Goal: Information Seeking & Learning: Check status

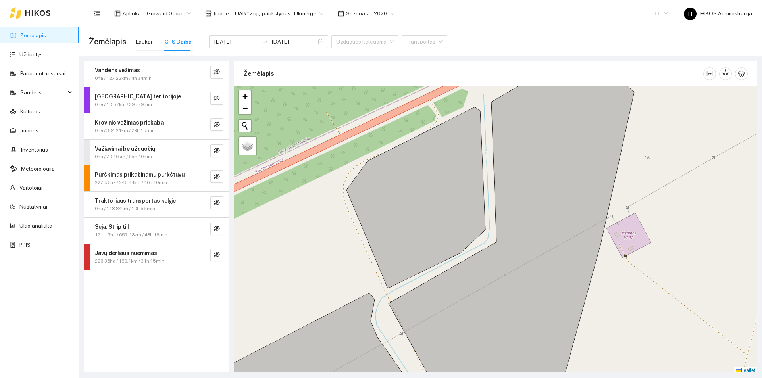
scroll to position [2, 0]
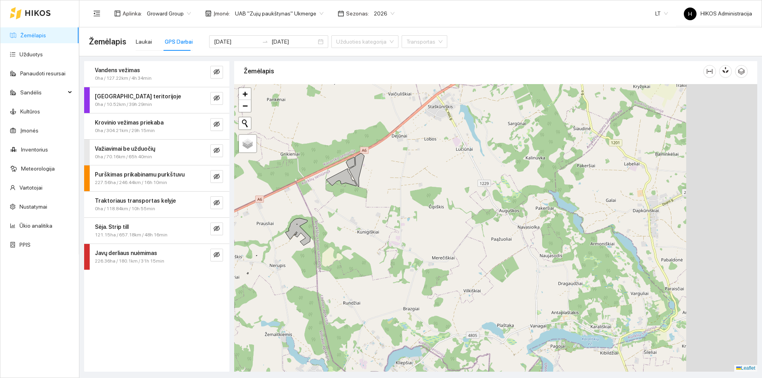
drag, startPoint x: 561, startPoint y: 217, endPoint x: 432, endPoint y: 173, distance: 137.0
click at [432, 173] on div at bounding box center [495, 228] width 523 height 288
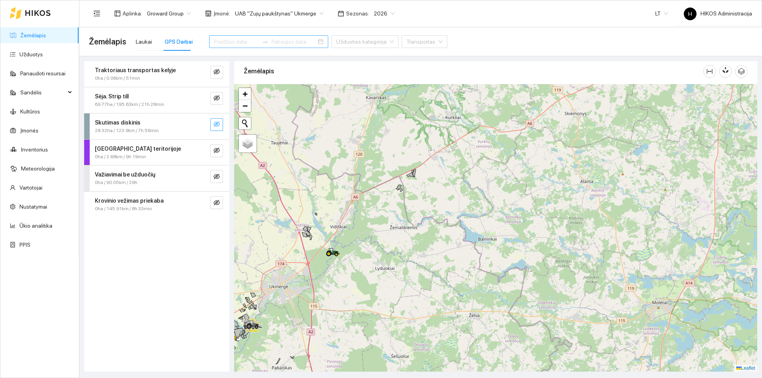
click at [217, 123] on icon "eye-invisible" at bounding box center [216, 124] width 6 height 6
click at [199, 127] on icon "search" at bounding box center [201, 124] width 6 height 6
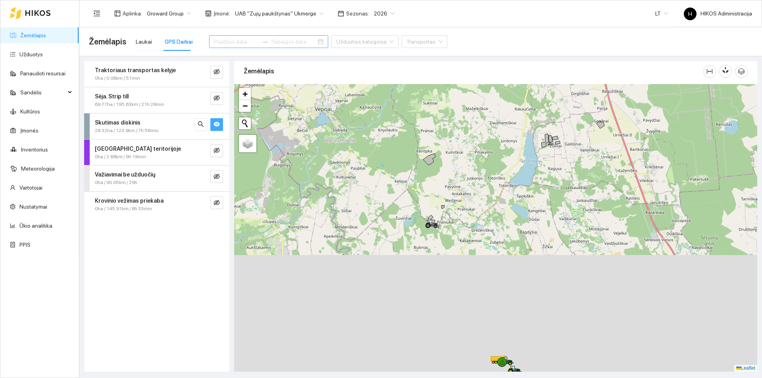
drag, startPoint x: 539, startPoint y: 288, endPoint x: 508, endPoint y: 129, distance: 162.8
click at [509, 129] on div at bounding box center [495, 228] width 523 height 288
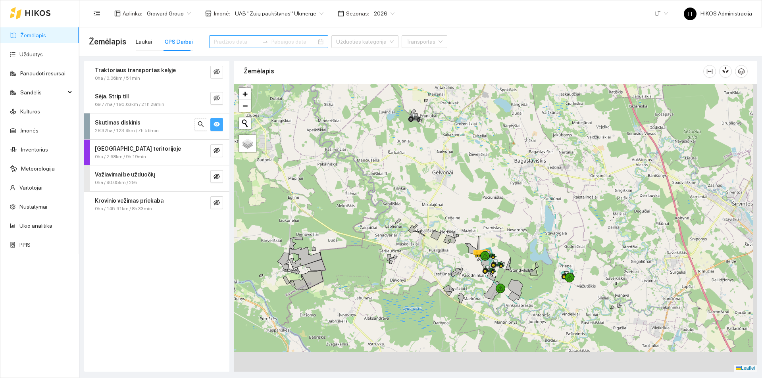
drag, startPoint x: 507, startPoint y: 331, endPoint x: 483, endPoint y: 186, distance: 147.6
click at [483, 186] on div at bounding box center [495, 228] width 523 height 288
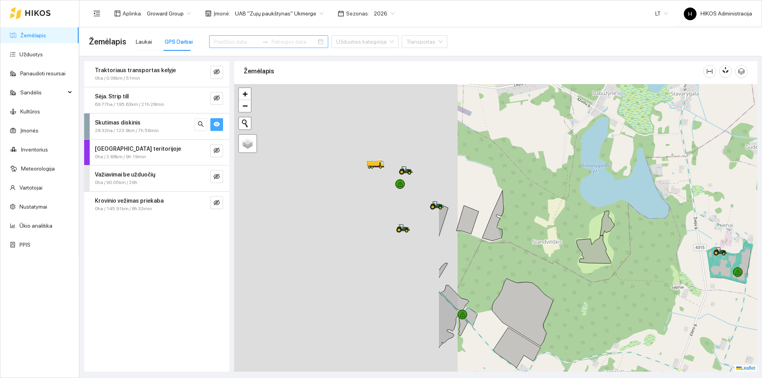
drag, startPoint x: 369, startPoint y: 232, endPoint x: 655, endPoint y: 274, distance: 289.0
click at [655, 274] on div at bounding box center [495, 228] width 523 height 288
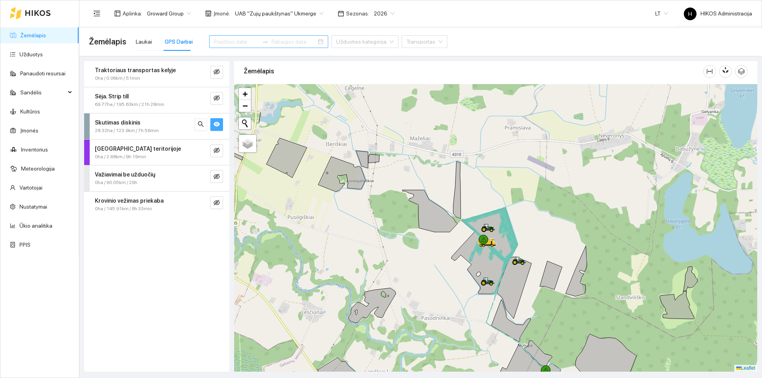
click at [313, 12] on span "UAB "Zujų paukštynas" Ukmerge" at bounding box center [279, 14] width 88 height 12
click at [273, 29] on div "Visos" at bounding box center [275, 29] width 86 height 9
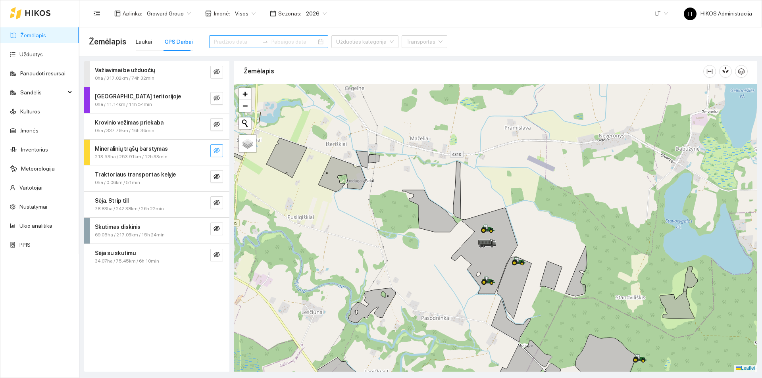
click at [213, 152] on button "button" at bounding box center [216, 150] width 13 height 13
click at [202, 150] on icon "search" at bounding box center [201, 151] width 6 height 6
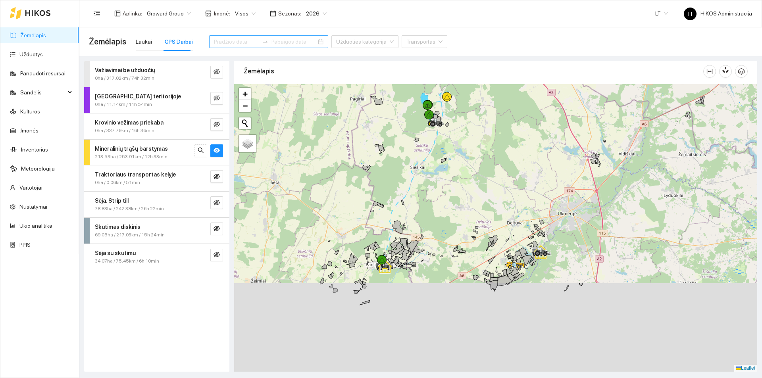
drag, startPoint x: 466, startPoint y: 244, endPoint x: 477, endPoint y: 178, distance: 67.2
click at [482, 169] on div at bounding box center [495, 228] width 523 height 288
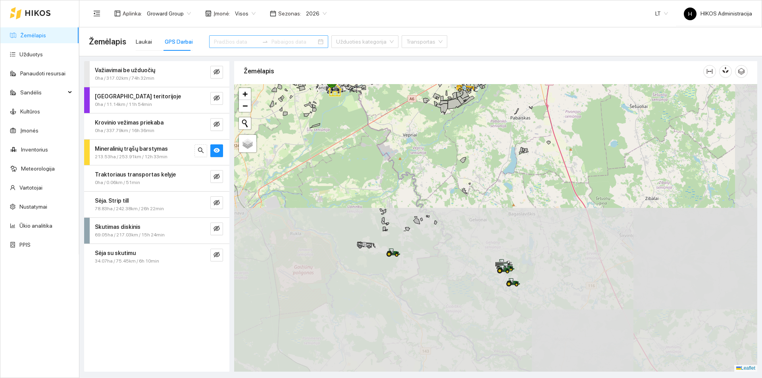
drag, startPoint x: 490, startPoint y: 223, endPoint x: 441, endPoint y: 71, distance: 160.2
click at [441, 71] on div "Žemėlapis" at bounding box center [495, 214] width 523 height 311
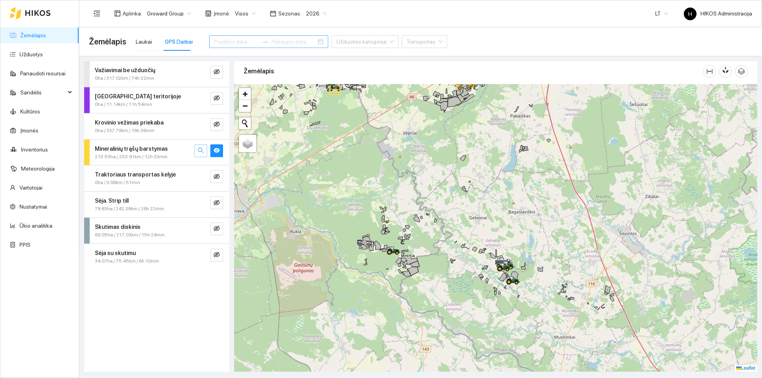
click at [198, 150] on icon "search" at bounding box center [201, 151] width 6 height 6
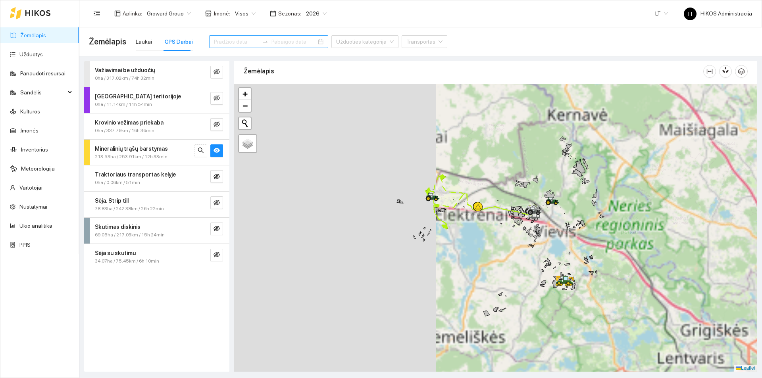
drag, startPoint x: 499, startPoint y: 231, endPoint x: 543, endPoint y: 245, distance: 45.9
click at [543, 245] on div at bounding box center [495, 228] width 523 height 288
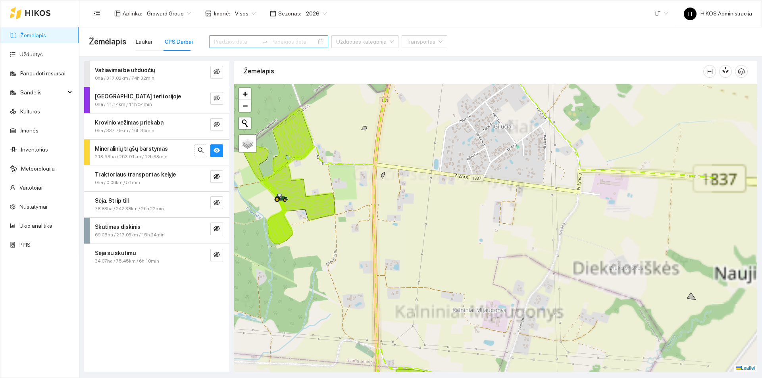
drag, startPoint x: 581, startPoint y: 224, endPoint x: 461, endPoint y: 228, distance: 120.3
click at [461, 228] on div at bounding box center [495, 228] width 523 height 288
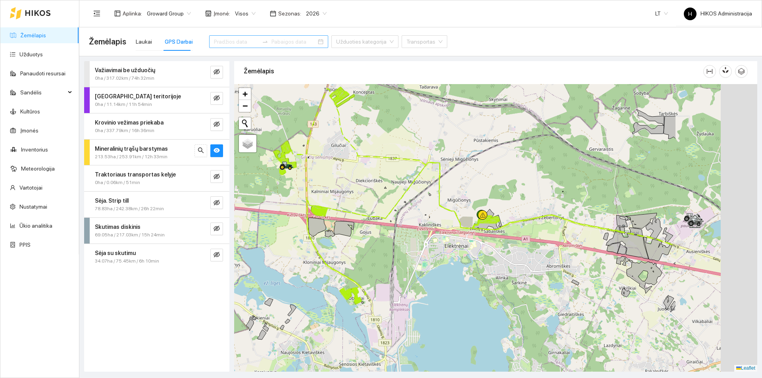
drag, startPoint x: 523, startPoint y: 219, endPoint x: 406, endPoint y: 165, distance: 128.9
click at [405, 162] on div at bounding box center [495, 228] width 523 height 288
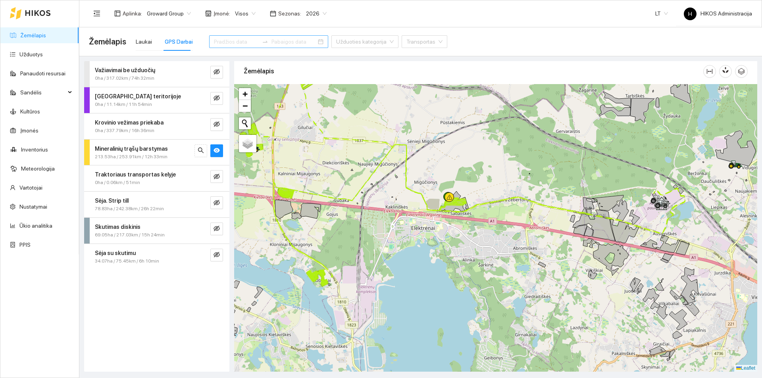
drag, startPoint x: 591, startPoint y: 248, endPoint x: 372, endPoint y: 192, distance: 226.0
click at [376, 192] on div at bounding box center [495, 228] width 523 height 288
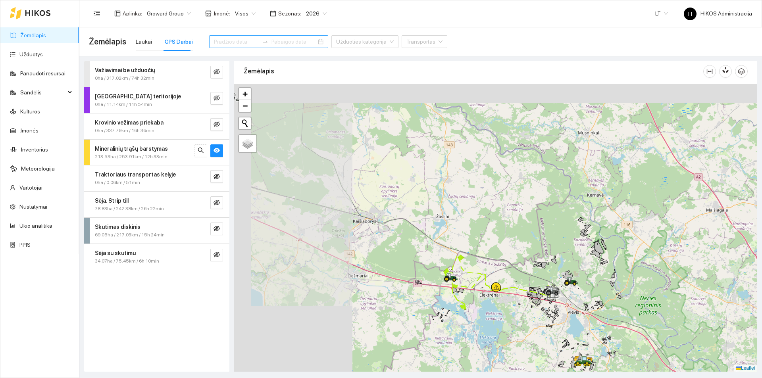
drag, startPoint x: 484, startPoint y: 211, endPoint x: 599, endPoint y: 305, distance: 148.5
click at [599, 305] on div at bounding box center [495, 228] width 523 height 288
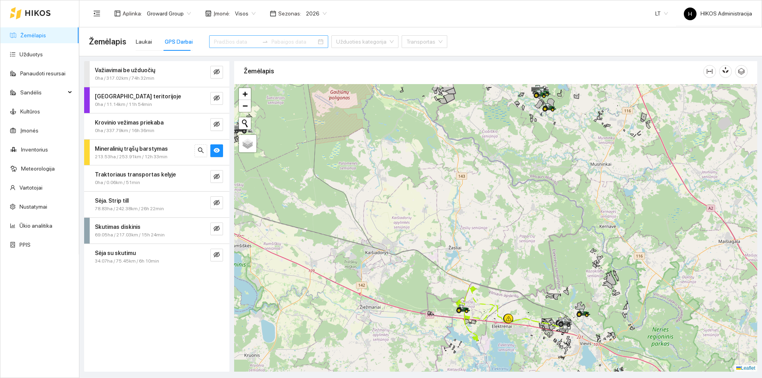
drag, startPoint x: 527, startPoint y: 207, endPoint x: 562, endPoint y: 282, distance: 83.4
click at [565, 280] on div at bounding box center [495, 228] width 523 height 288
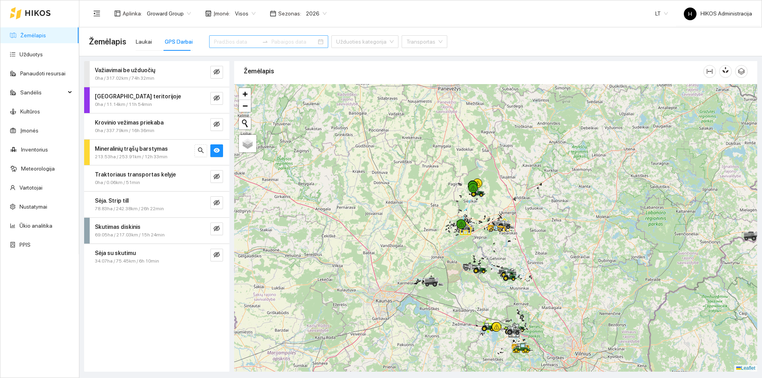
drag, startPoint x: 494, startPoint y: 217, endPoint x: 489, endPoint y: 226, distance: 9.8
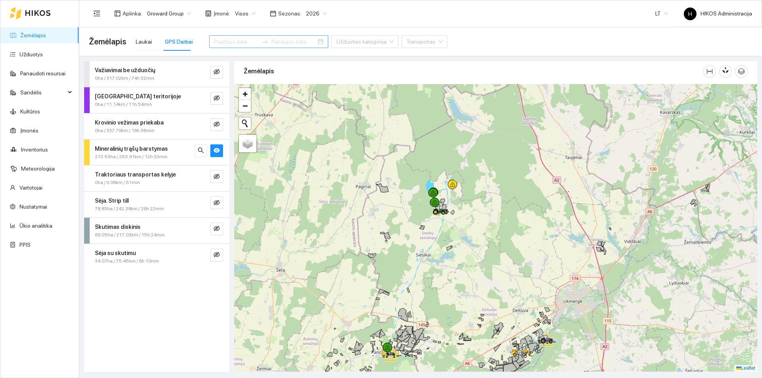
drag, startPoint x: 432, startPoint y: 187, endPoint x: 468, endPoint y: 271, distance: 90.9
click at [468, 271] on div at bounding box center [495, 228] width 523 height 288
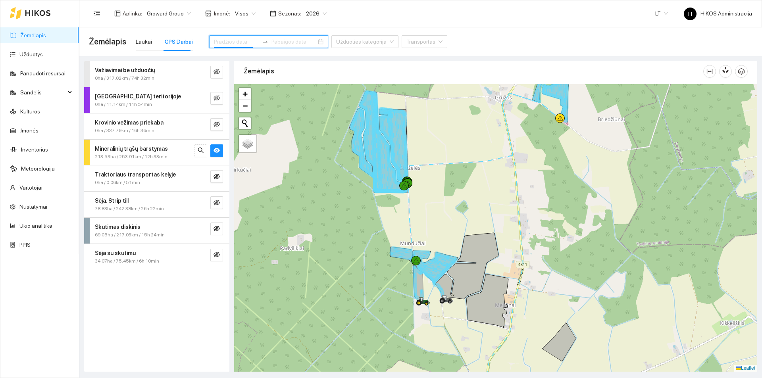
click at [230, 44] on input at bounding box center [236, 41] width 45 height 9
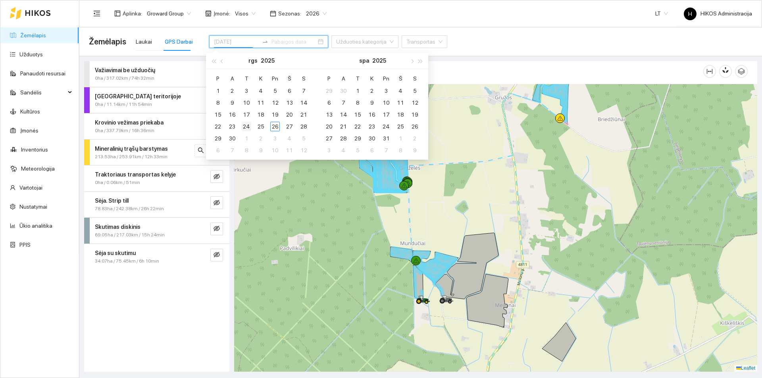
type input "[DATE]"
click at [248, 125] on div "24" at bounding box center [247, 127] width 10 height 10
type input "[DATE]"
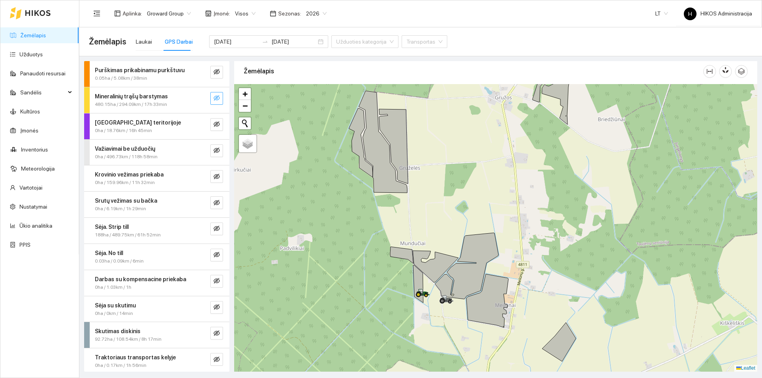
click at [213, 97] on icon "eye-invisible" at bounding box center [216, 98] width 6 height 6
click at [198, 98] on icon "search" at bounding box center [201, 98] width 6 height 6
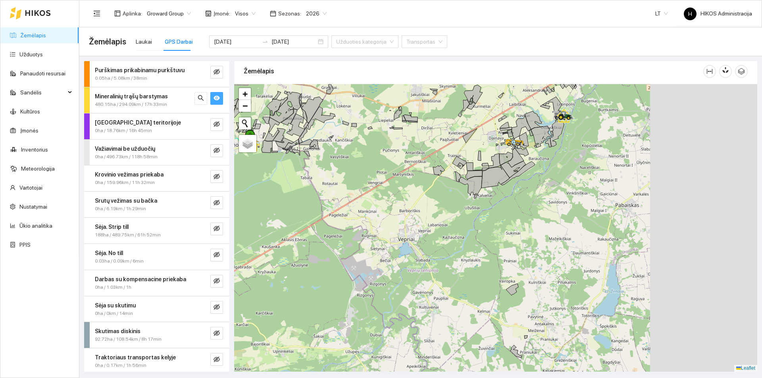
drag, startPoint x: 520, startPoint y: 152, endPoint x: 336, endPoint y: 132, distance: 185.2
click at [345, 134] on div at bounding box center [495, 228] width 523 height 288
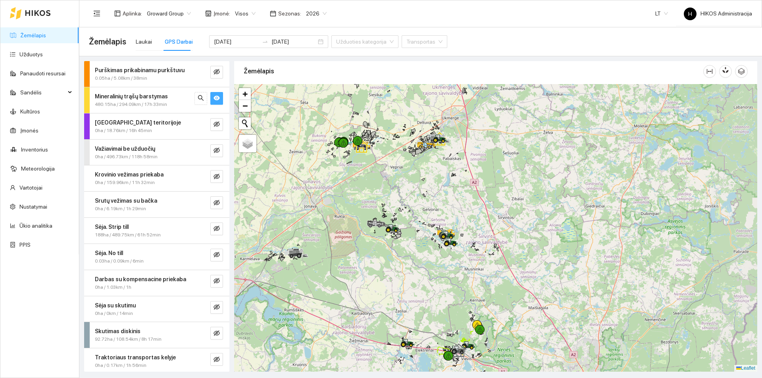
drag, startPoint x: 480, startPoint y: 194, endPoint x: 474, endPoint y: 133, distance: 61.4
click at [474, 133] on div at bounding box center [495, 228] width 523 height 288
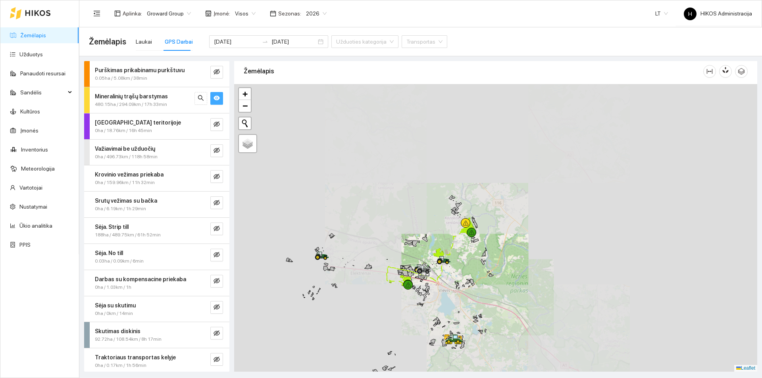
drag, startPoint x: 437, startPoint y: 209, endPoint x: 435, endPoint y: 213, distance: 4.1
click at [435, 213] on div at bounding box center [495, 228] width 523 height 288
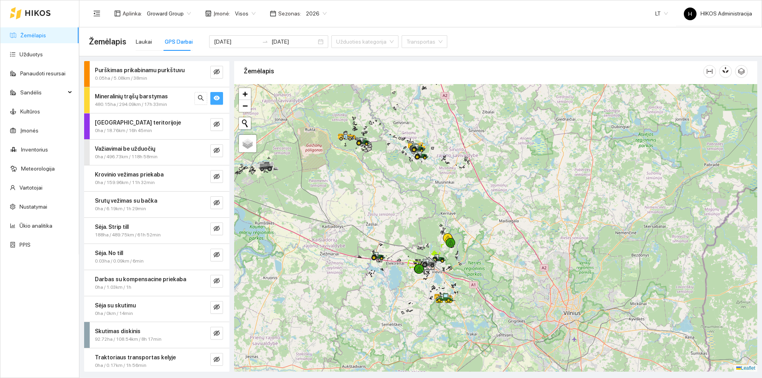
drag, startPoint x: 426, startPoint y: 202, endPoint x: 433, endPoint y: 251, distance: 50.1
click at [433, 251] on div at bounding box center [495, 228] width 523 height 288
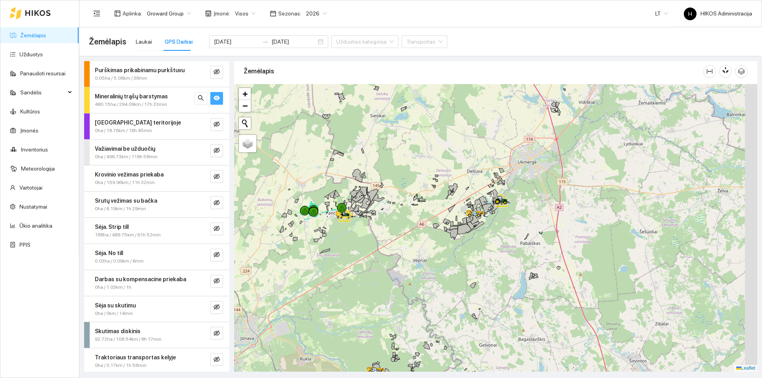
drag, startPoint x: 408, startPoint y: 210, endPoint x: 360, endPoint y: 210, distance: 48.0
click at [360, 210] on div at bounding box center [495, 228] width 523 height 288
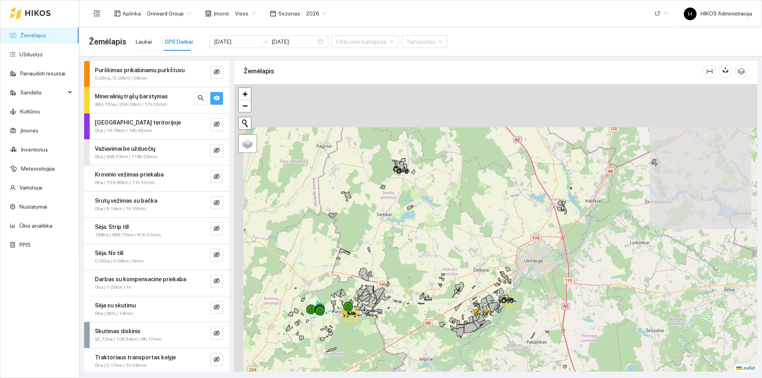
drag, startPoint x: 441, startPoint y: 218, endPoint x: 466, endPoint y: 267, distance: 55.0
click at [464, 269] on div at bounding box center [495, 228] width 523 height 288
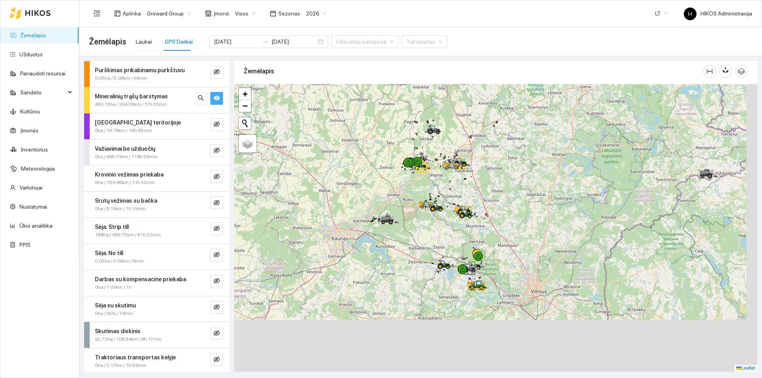
drag, startPoint x: 474, startPoint y: 166, endPoint x: 473, endPoint y: 148, distance: 17.5
click at [473, 149] on div at bounding box center [495, 228] width 523 height 288
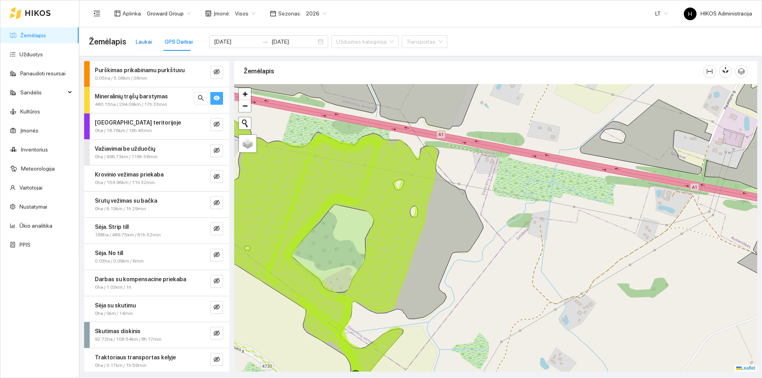
click at [146, 38] on div "Laukai" at bounding box center [144, 41] width 16 height 9
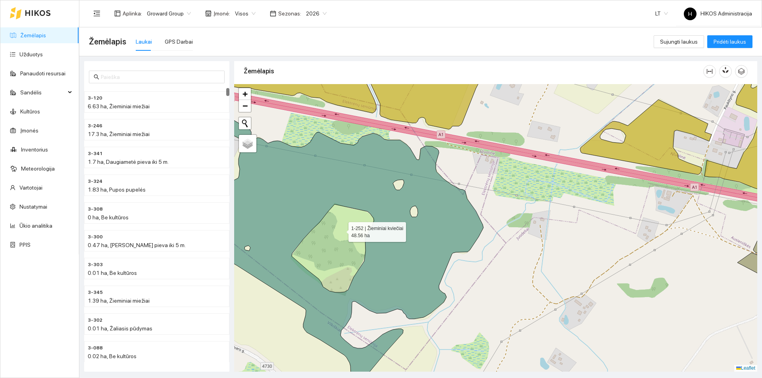
click at [352, 189] on icon at bounding box center [331, 241] width 303 height 292
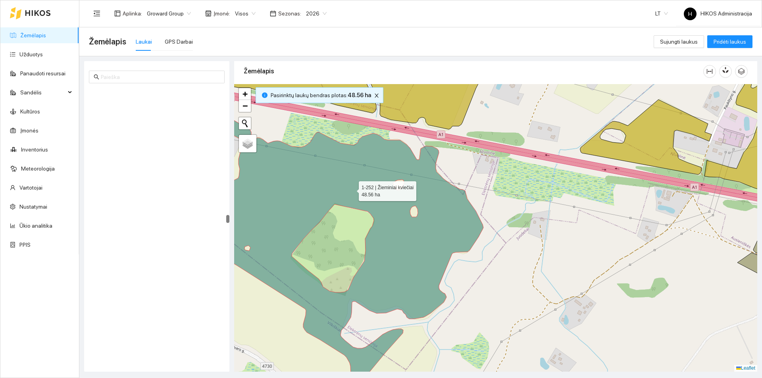
scroll to position [6729, 0]
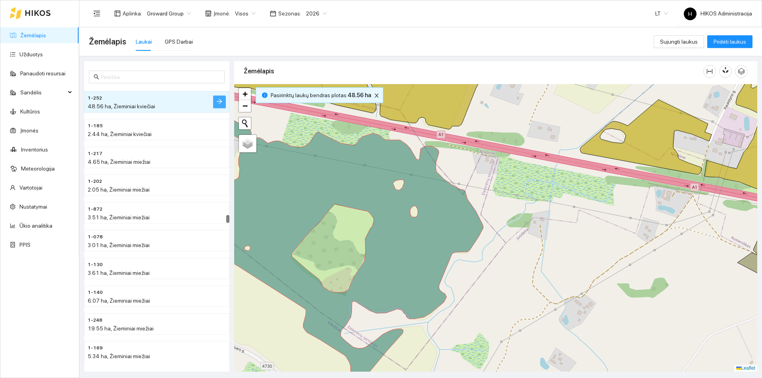
click at [218, 103] on icon "arrow-right" at bounding box center [219, 101] width 6 height 6
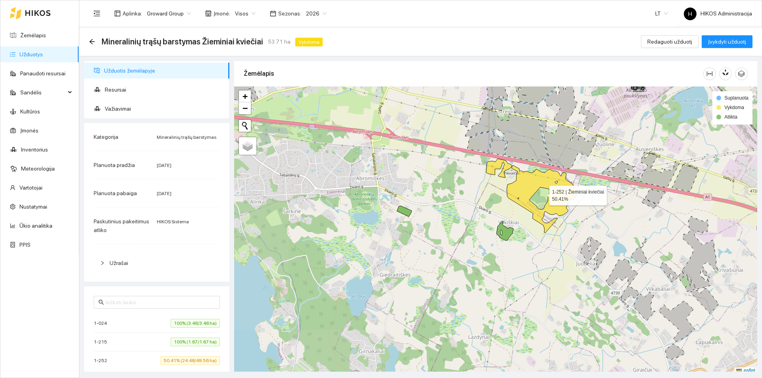
click at [525, 181] on icon at bounding box center [531, 196] width 91 height 74
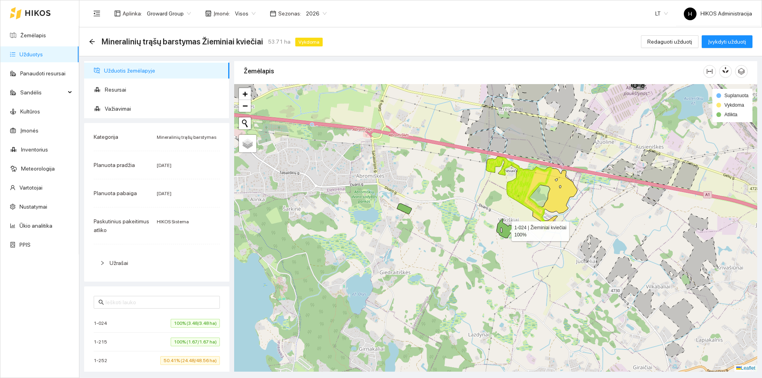
click at [505, 230] on icon at bounding box center [504, 228] width 17 height 19
click at [507, 226] on icon at bounding box center [505, 225] width 16 height 23
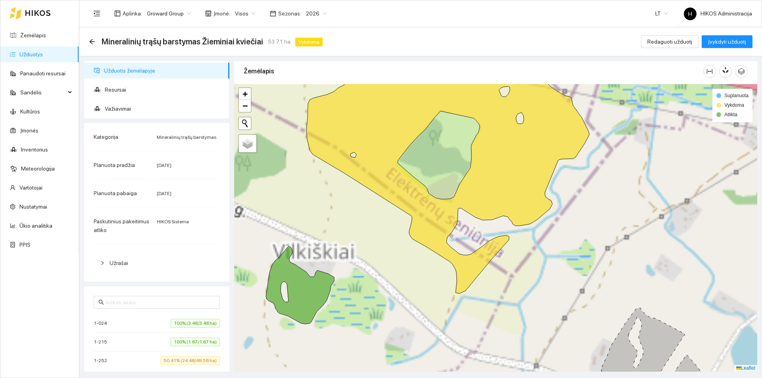
click at [533, 158] on icon at bounding box center [408, 174] width 361 height 238
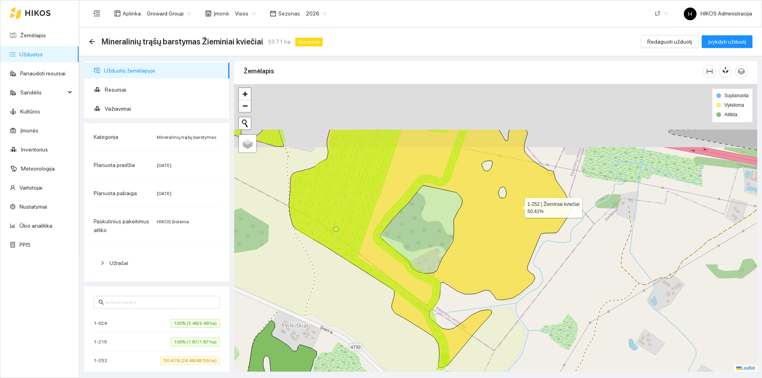
drag, startPoint x: 536, startPoint y: 129, endPoint x: 518, endPoint y: 203, distance: 76.2
click at [518, 203] on icon at bounding box center [391, 248] width 361 height 238
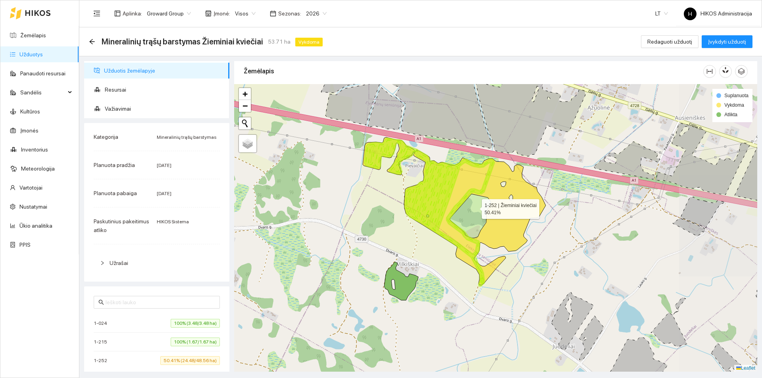
click at [519, 202] on icon at bounding box center [454, 211] width 183 height 148
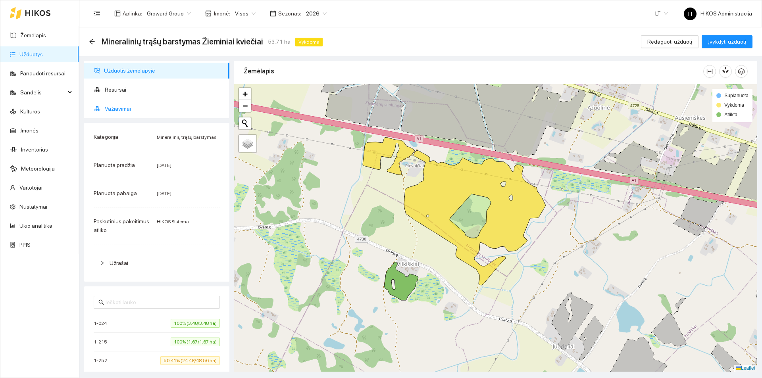
click at [120, 106] on span "Važiavimai" at bounding box center [164, 109] width 118 height 16
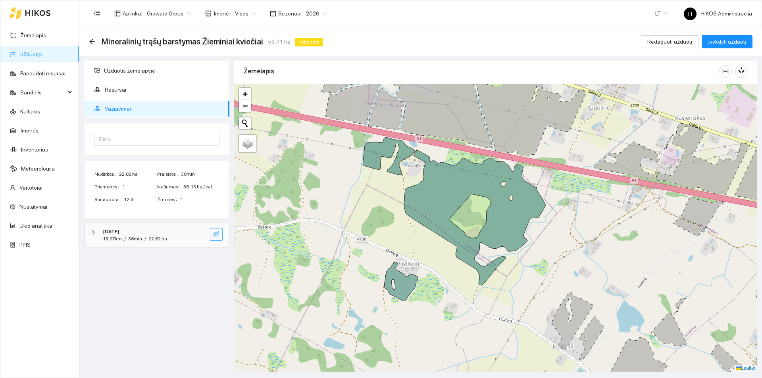
click at [218, 238] on span "eye-invisible" at bounding box center [216, 235] width 6 height 8
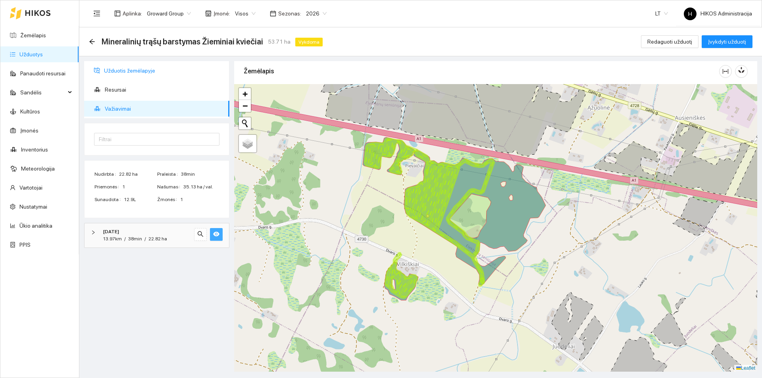
click at [129, 69] on span "Užduotis žemėlapyje" at bounding box center [163, 71] width 119 height 16
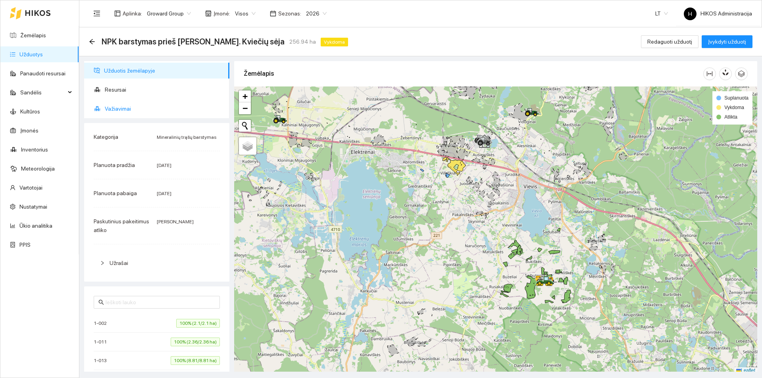
click at [138, 107] on span "Važiavimai" at bounding box center [164, 109] width 118 height 16
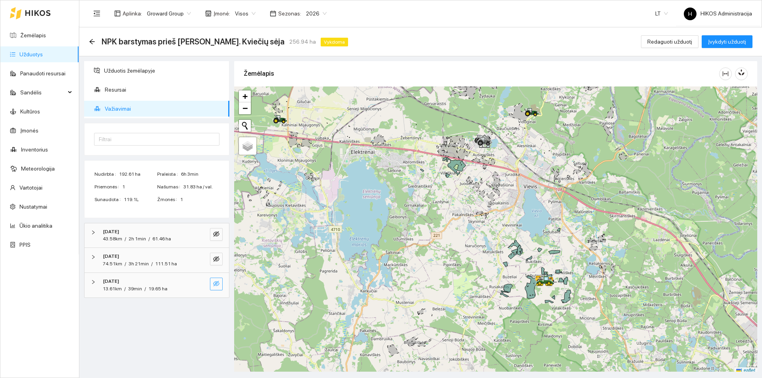
click at [214, 284] on icon "eye-invisible" at bounding box center [216, 284] width 6 height 6
click at [202, 282] on icon "search" at bounding box center [200, 283] width 6 height 6
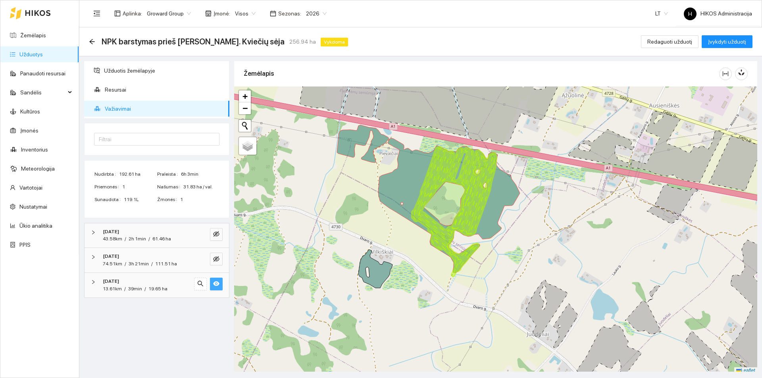
click at [422, 177] on icon at bounding box center [428, 199] width 183 height 148
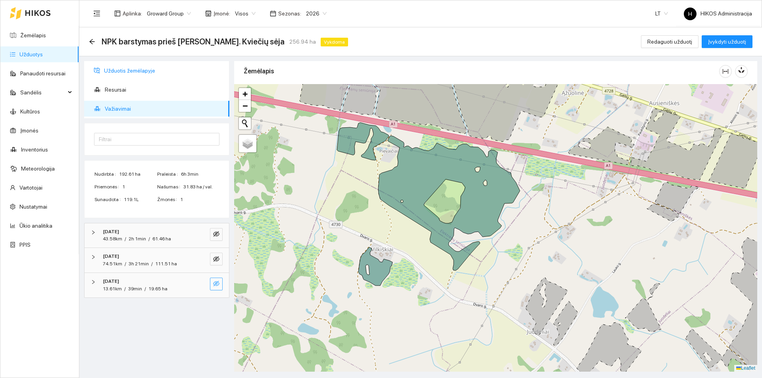
click at [141, 75] on span "Užduotis žemėlapyje" at bounding box center [163, 71] width 119 height 16
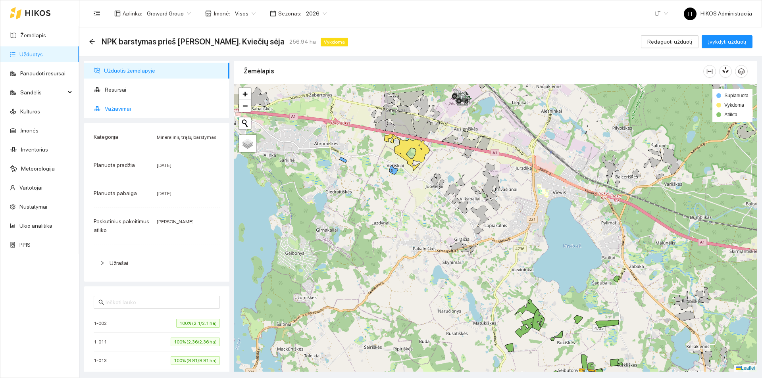
click at [145, 106] on span "Važiavimai" at bounding box center [164, 109] width 118 height 16
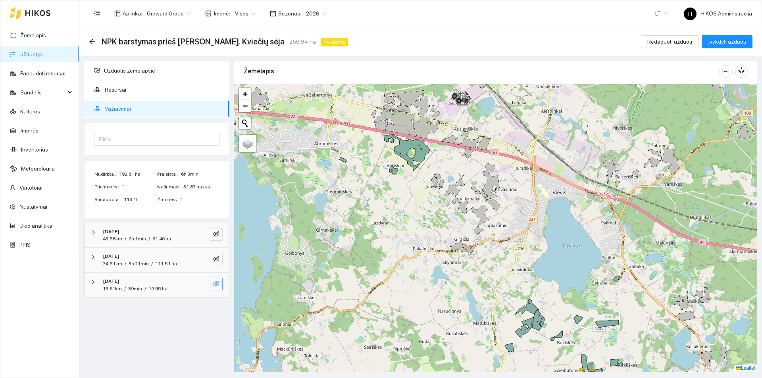
click at [213, 284] on button "button" at bounding box center [216, 284] width 13 height 13
click at [214, 285] on icon "eye" at bounding box center [216, 284] width 6 height 5
click at [216, 281] on icon "eye-invisible" at bounding box center [216, 283] width 6 height 6
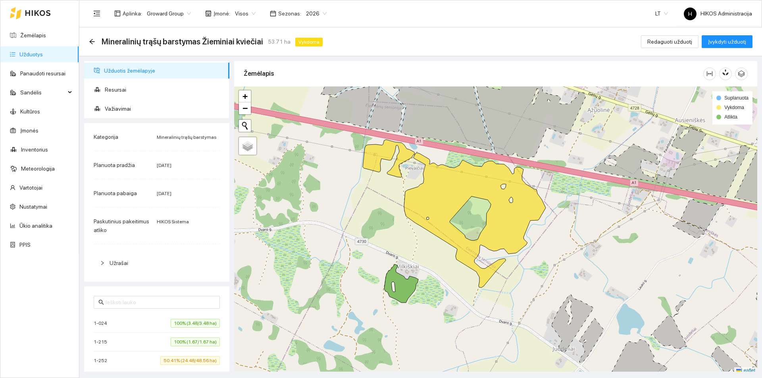
scroll to position [2, 0]
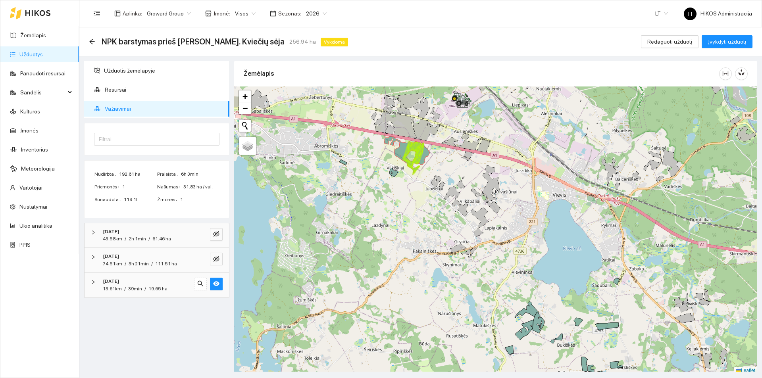
scroll to position [2, 0]
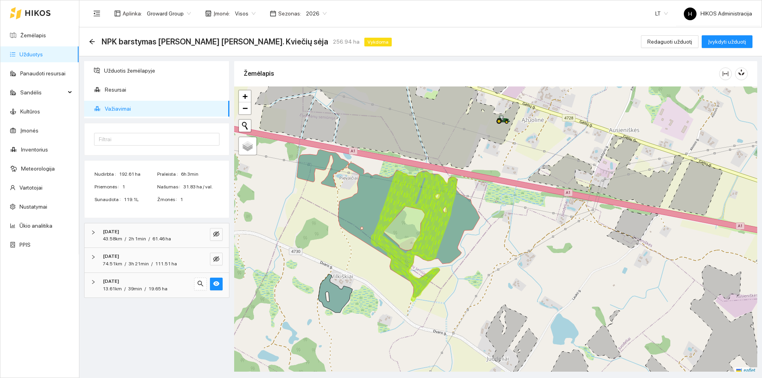
scroll to position [2, 0]
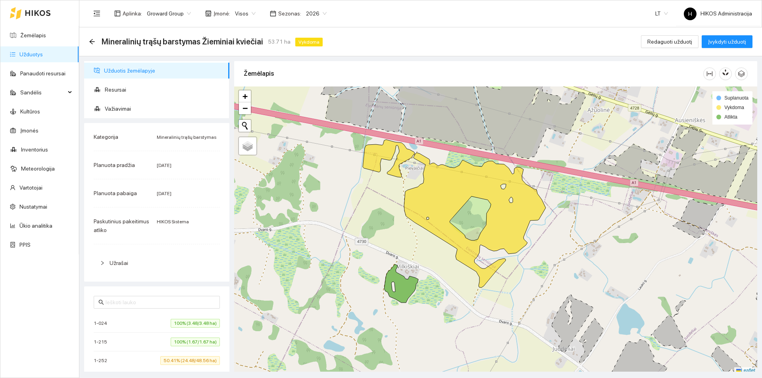
scroll to position [2, 0]
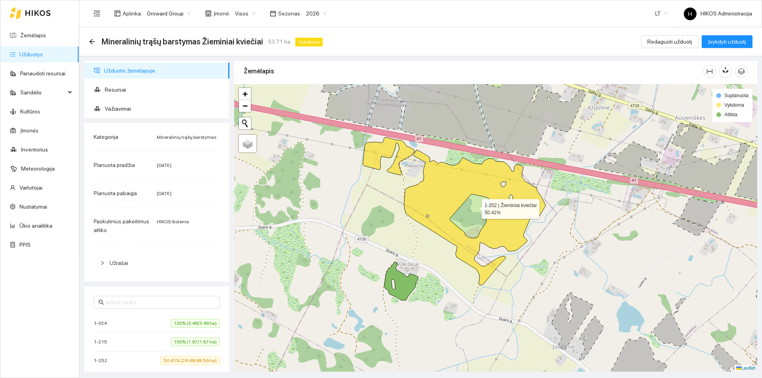
click at [465, 190] on icon at bounding box center [454, 211] width 183 height 148
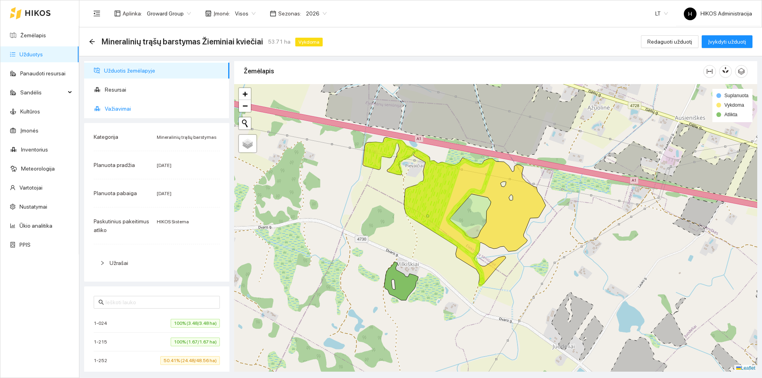
click at [111, 106] on span "Važiavimai" at bounding box center [164, 109] width 118 height 16
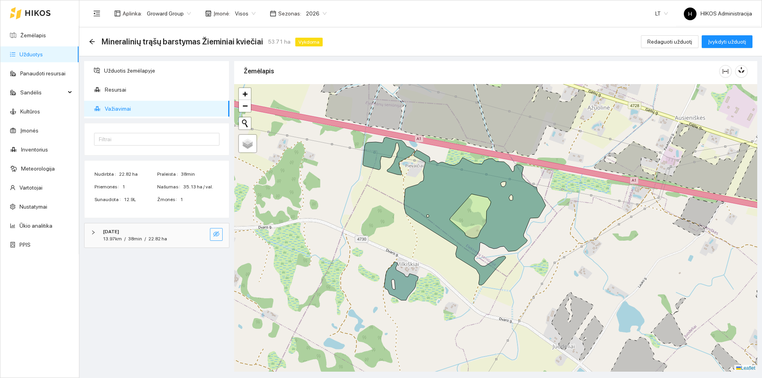
click at [217, 232] on icon "eye-invisible" at bounding box center [216, 234] width 6 height 6
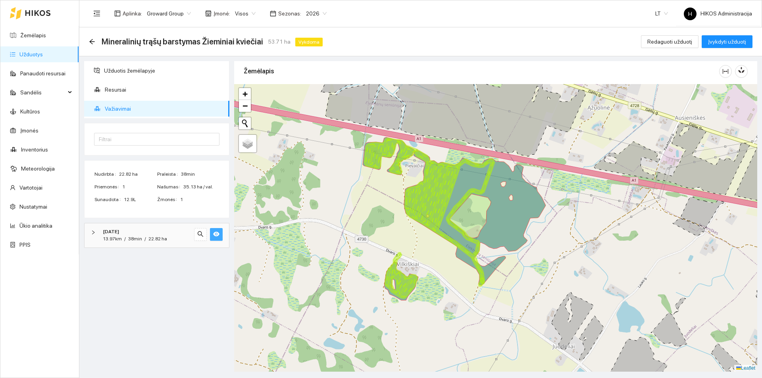
click at [552, 21] on div "Aplinka : Groward Group Įmonė : Visos Sezonas : 2026 LT H HIKOS Administracija" at bounding box center [420, 13] width 663 height 26
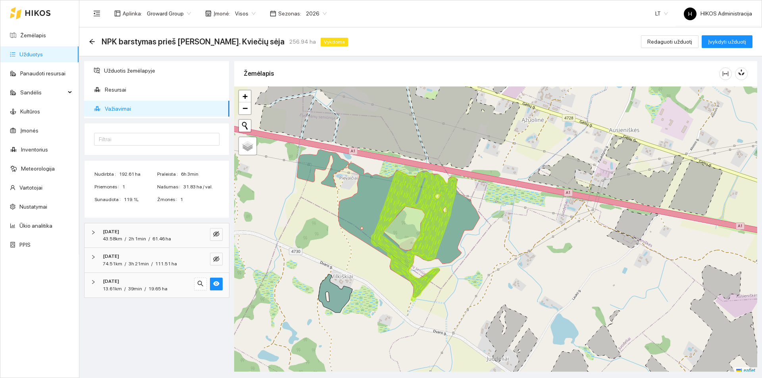
scroll to position [2, 0]
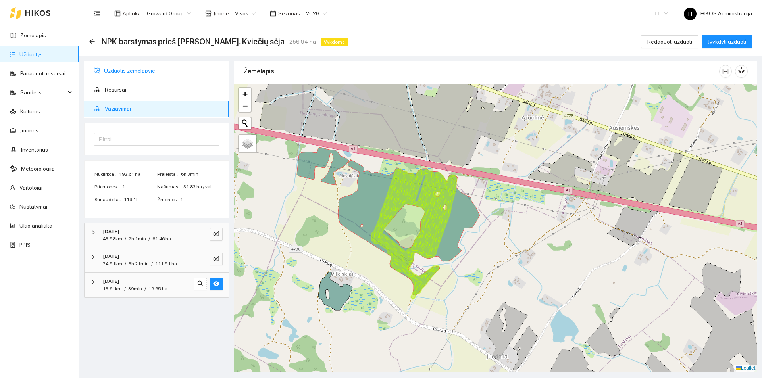
drag, startPoint x: 117, startPoint y: 66, endPoint x: 409, endPoint y: 215, distance: 328.0
click at [117, 66] on span "Užduotis žemėlapyje" at bounding box center [163, 71] width 119 height 16
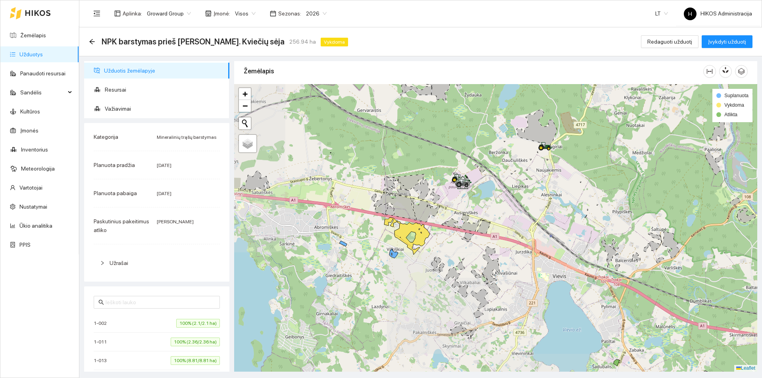
drag, startPoint x: 399, startPoint y: 246, endPoint x: 405, endPoint y: 246, distance: 6.3
click at [405, 246] on div at bounding box center [495, 228] width 523 height 288
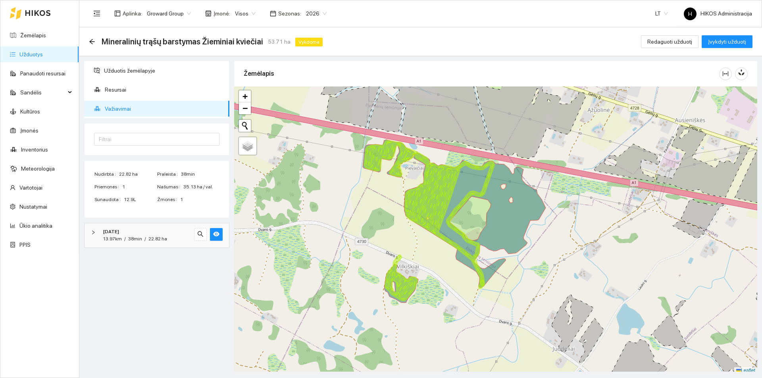
scroll to position [2, 0]
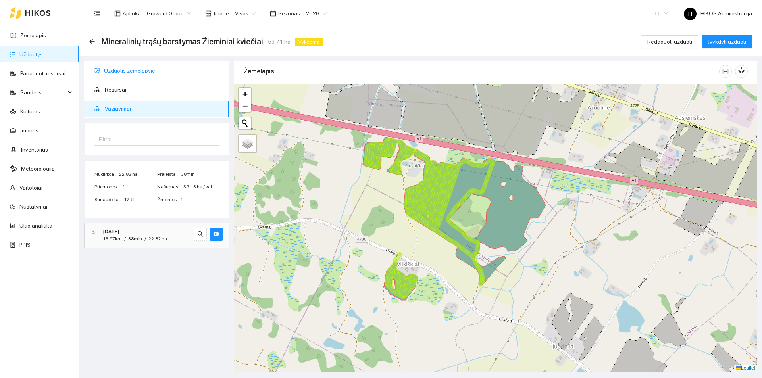
click at [107, 67] on span "Užduotis žemėlapyje" at bounding box center [163, 71] width 119 height 16
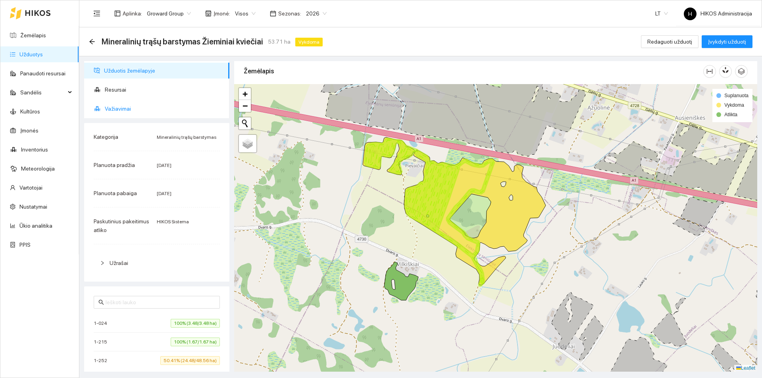
click at [119, 109] on span "Važiavimai" at bounding box center [164, 109] width 118 height 16
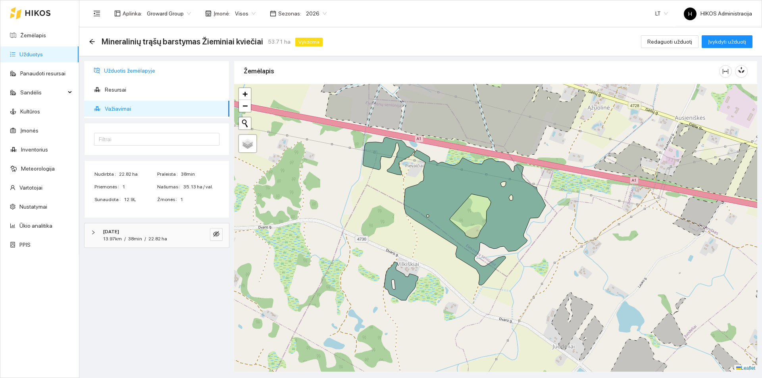
drag, startPoint x: 128, startPoint y: 63, endPoint x: 150, endPoint y: 73, distance: 23.6
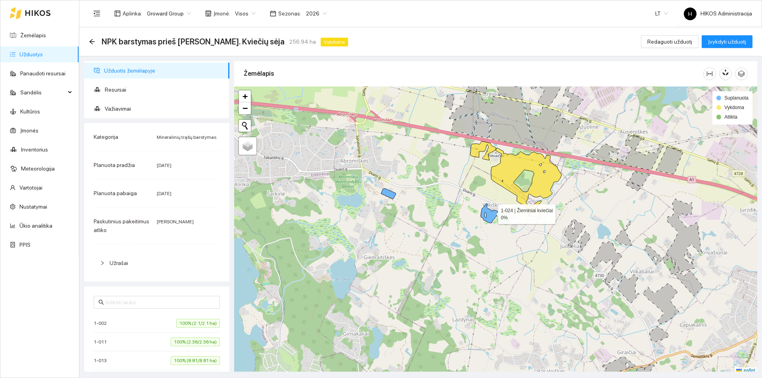
click at [490, 213] on icon at bounding box center [488, 212] width 17 height 19
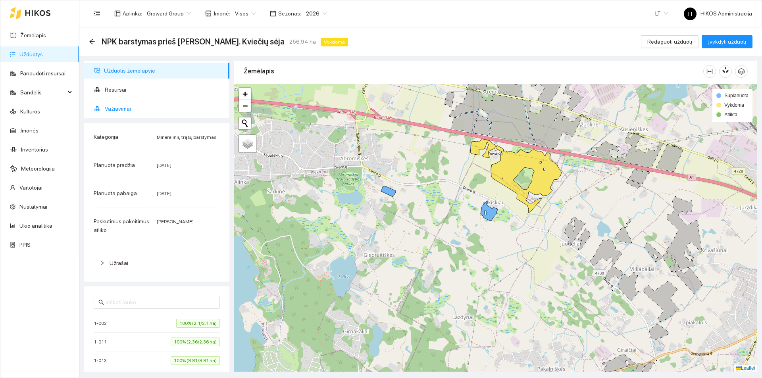
click at [159, 108] on span "Važiavimai" at bounding box center [164, 109] width 118 height 16
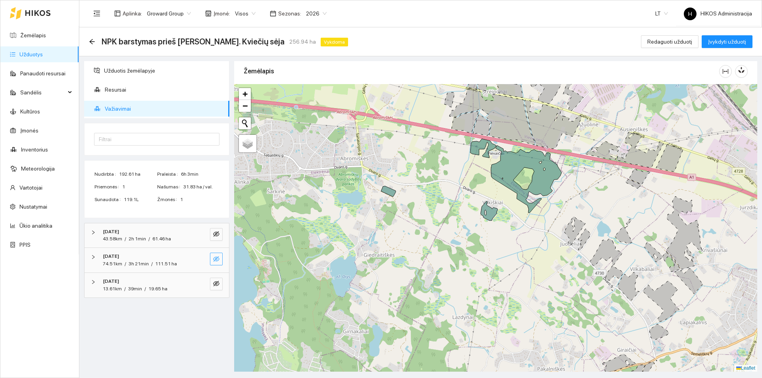
click at [214, 261] on icon "eye-invisible" at bounding box center [216, 259] width 6 height 6
click at [212, 237] on button "button" at bounding box center [216, 234] width 13 height 13
click at [201, 256] on icon "search" at bounding box center [200, 259] width 6 height 6
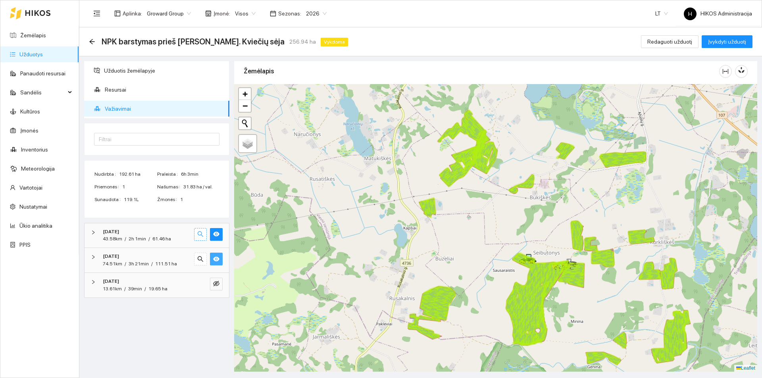
click at [202, 236] on icon "search" at bounding box center [200, 234] width 6 height 6
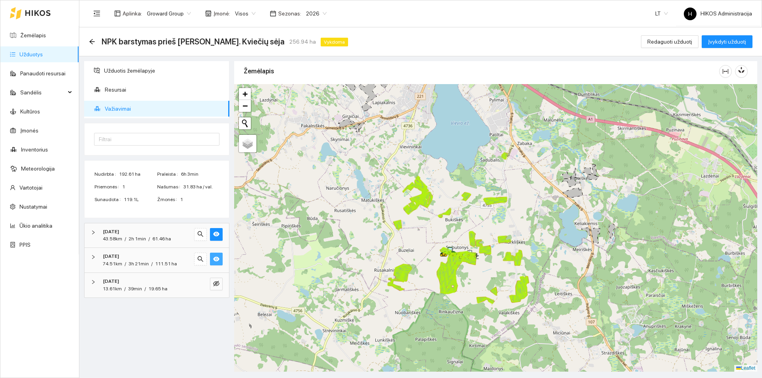
click at [215, 259] on icon "eye" at bounding box center [216, 259] width 6 height 5
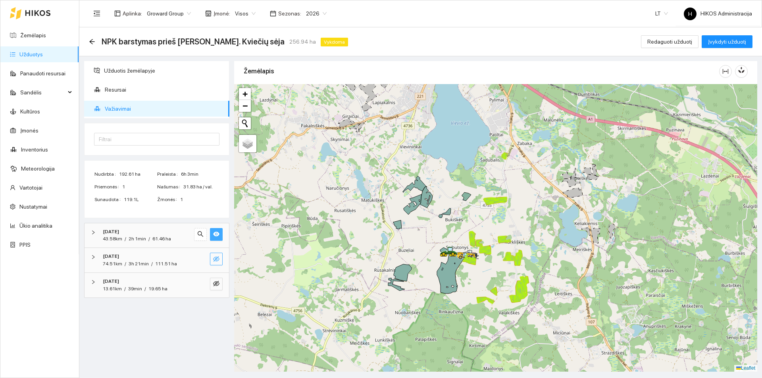
click at [215, 238] on span "eye" at bounding box center [216, 235] width 6 height 8
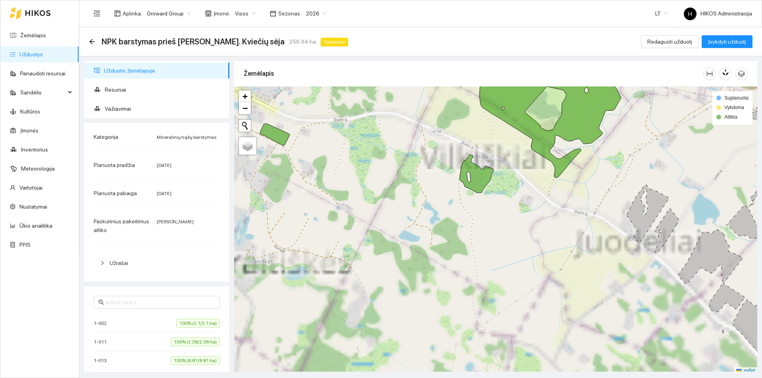
click at [497, 119] on div at bounding box center [495, 230] width 523 height 288
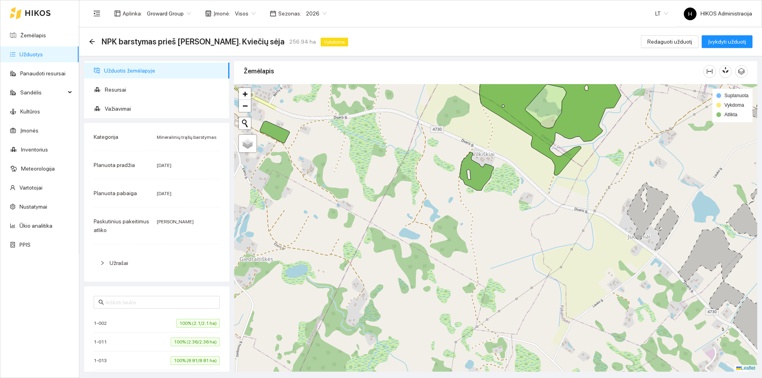
click at [502, 111] on icon at bounding box center [529, 115] width 182 height 120
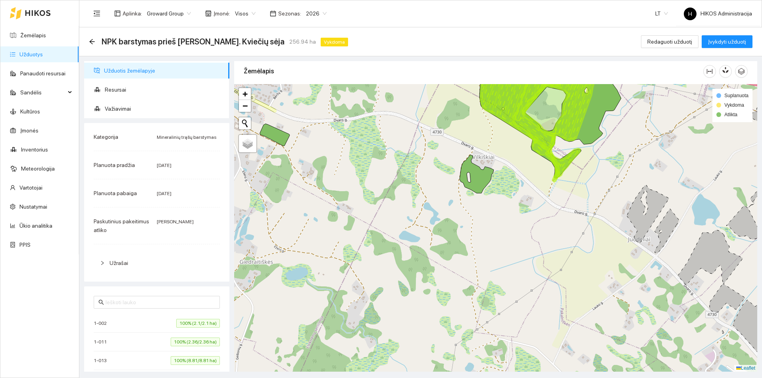
drag, startPoint x: 495, startPoint y: 157, endPoint x: 459, endPoint y: 223, distance: 75.1
click at [459, 223] on div at bounding box center [495, 228] width 523 height 288
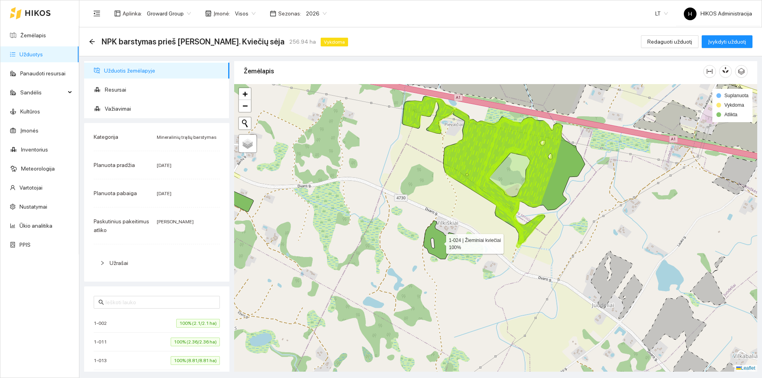
click at [440, 238] on icon at bounding box center [440, 240] width 34 height 38
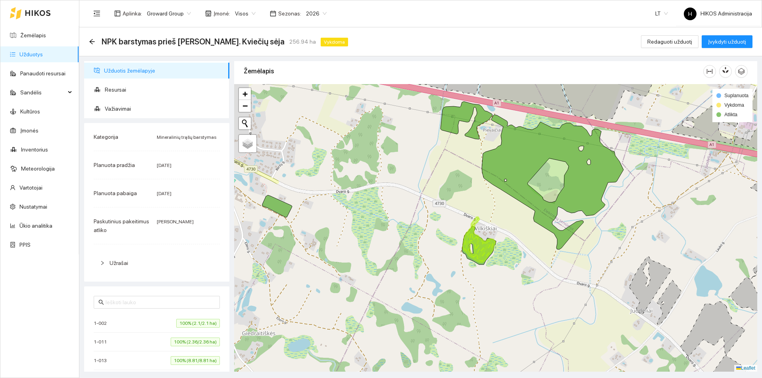
drag, startPoint x: 357, startPoint y: 218, endPoint x: 351, endPoint y: 216, distance: 6.5
click at [402, 223] on div at bounding box center [495, 228] width 523 height 288
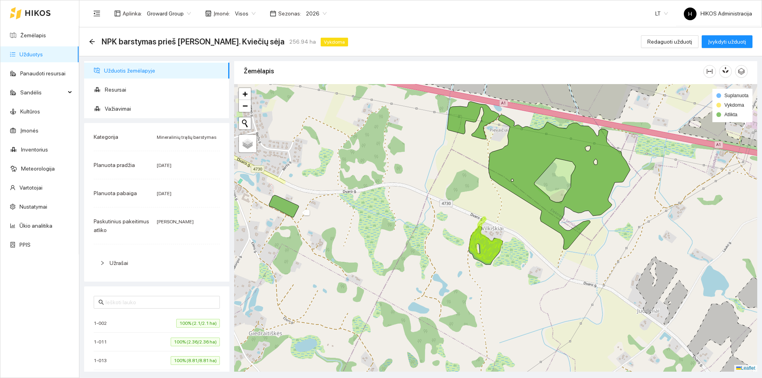
click at [292, 210] on icon at bounding box center [284, 206] width 30 height 22
click at [545, 161] on icon at bounding box center [538, 176] width 183 height 148
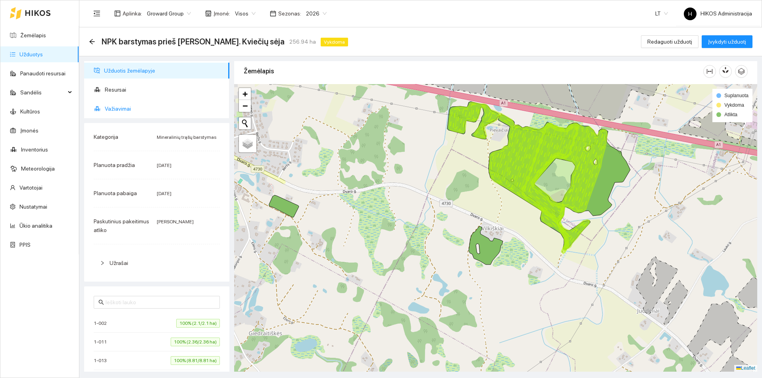
click at [147, 109] on span "Važiavimai" at bounding box center [164, 109] width 118 height 16
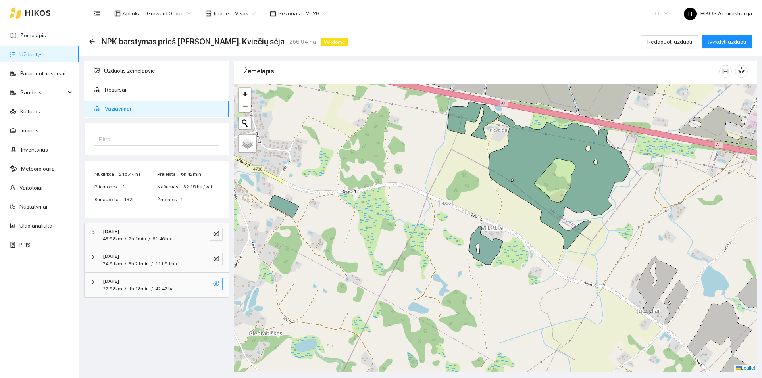
click at [217, 280] on button "button" at bounding box center [216, 284] width 13 height 13
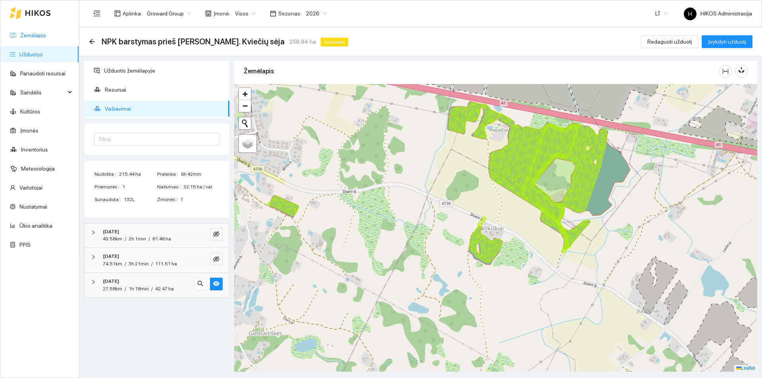
click at [30, 34] on link "Žemėlapis" at bounding box center [33, 35] width 26 height 6
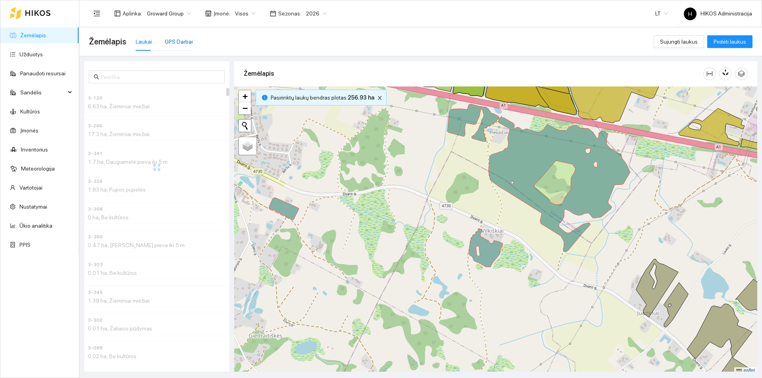
click at [185, 45] on div "GPS Darbai" at bounding box center [179, 41] width 28 height 9
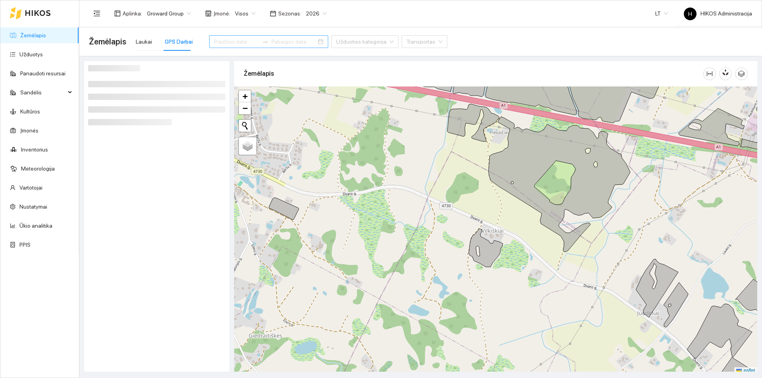
click at [225, 41] on input at bounding box center [236, 41] width 45 height 9
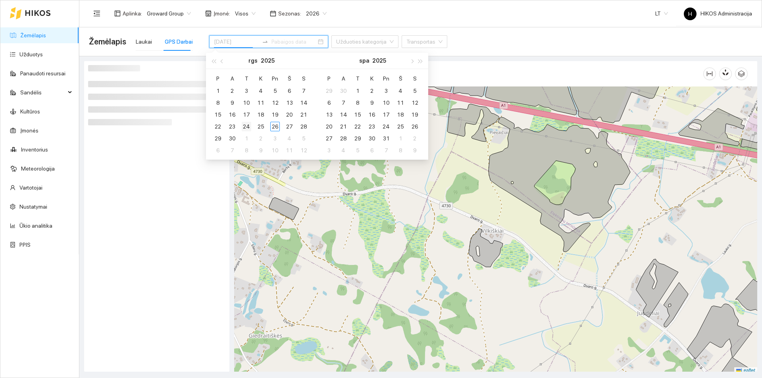
type input "2025-09-24"
click at [244, 122] on div "24" at bounding box center [247, 127] width 10 height 10
type input "2025-09-24"
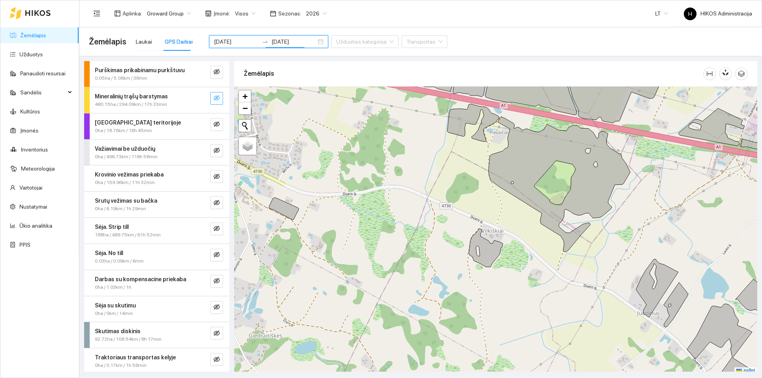
click at [213, 97] on icon "eye-invisible" at bounding box center [216, 98] width 6 height 6
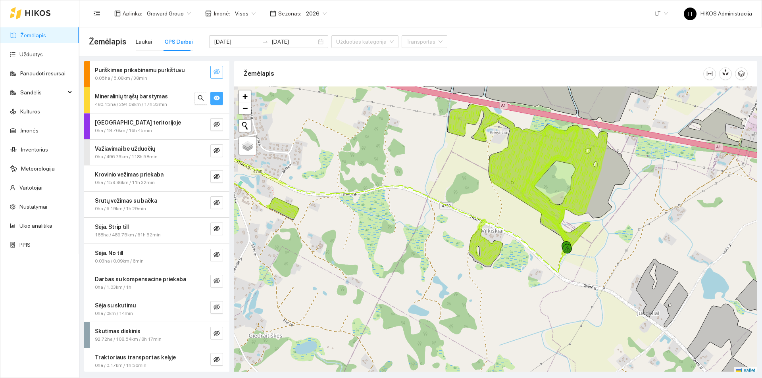
drag, startPoint x: 211, startPoint y: 72, endPoint x: 207, endPoint y: 72, distance: 4.8
click at [216, 72] on icon "eye-invisible" at bounding box center [217, 72] width 2 height 2
click at [198, 73] on button "button" at bounding box center [200, 72] width 13 height 13
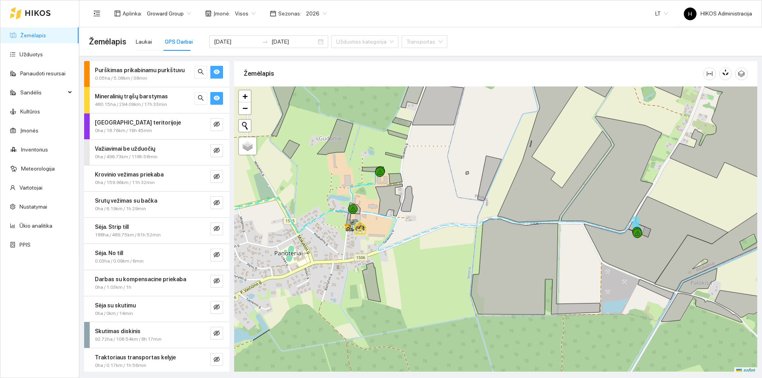
click at [210, 71] on button "button" at bounding box center [216, 72] width 13 height 13
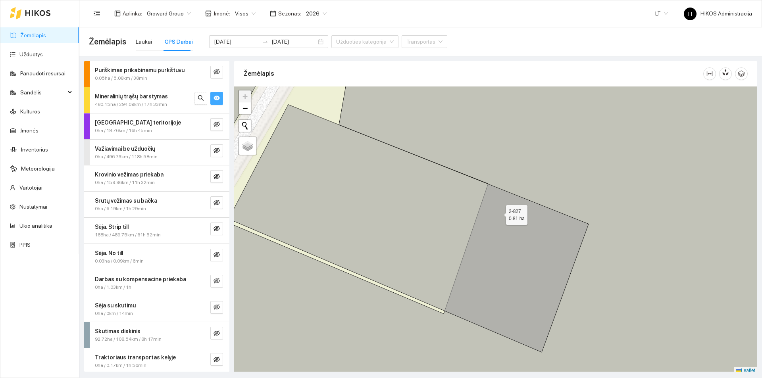
click at [497, 215] on icon at bounding box center [408, 229] width 360 height 248
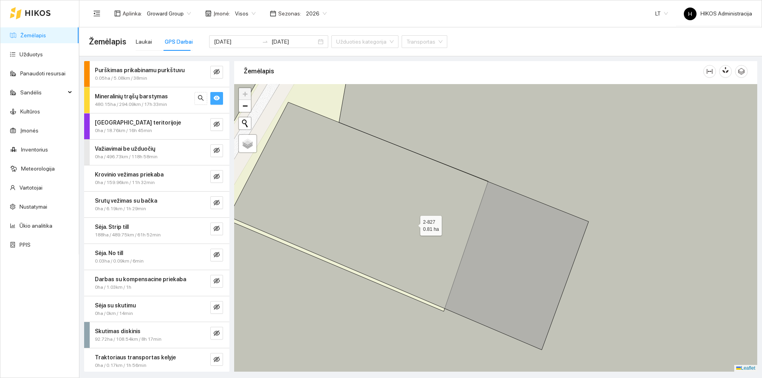
click at [419, 187] on icon at bounding box center [408, 226] width 360 height 248
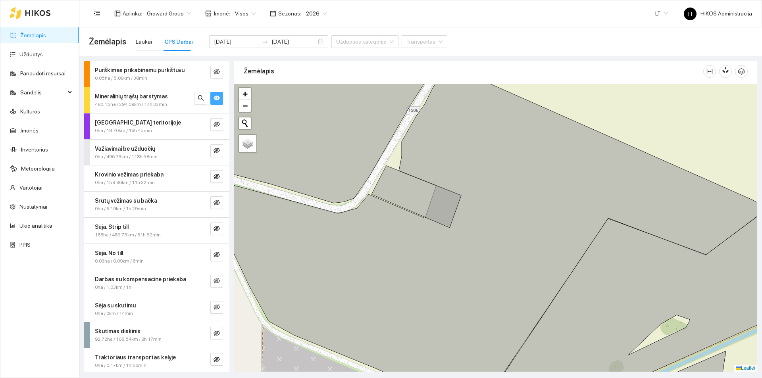
click at [29, 38] on link "Žemėlapis" at bounding box center [33, 35] width 26 height 6
